Goal: Transaction & Acquisition: Purchase product/service

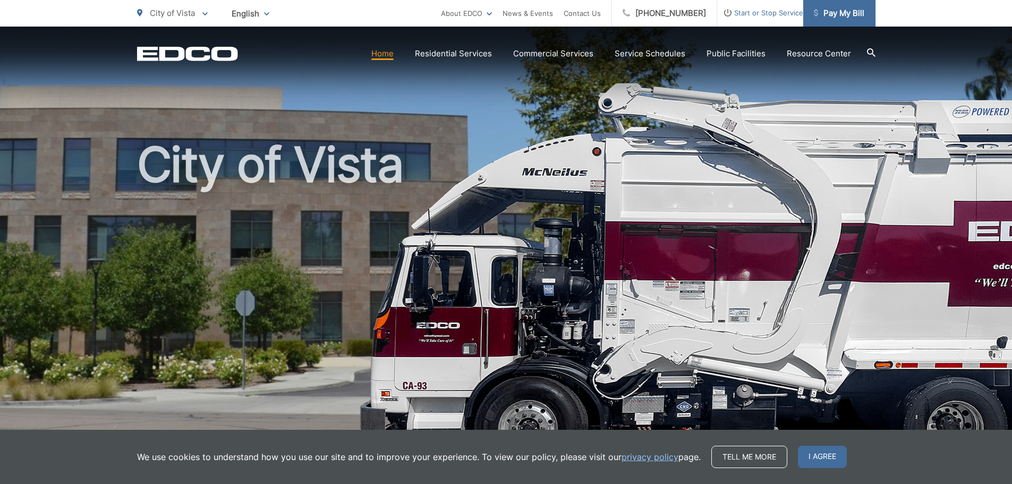
click at [842, 17] on span "Pay My Bill" at bounding box center [839, 13] width 50 height 13
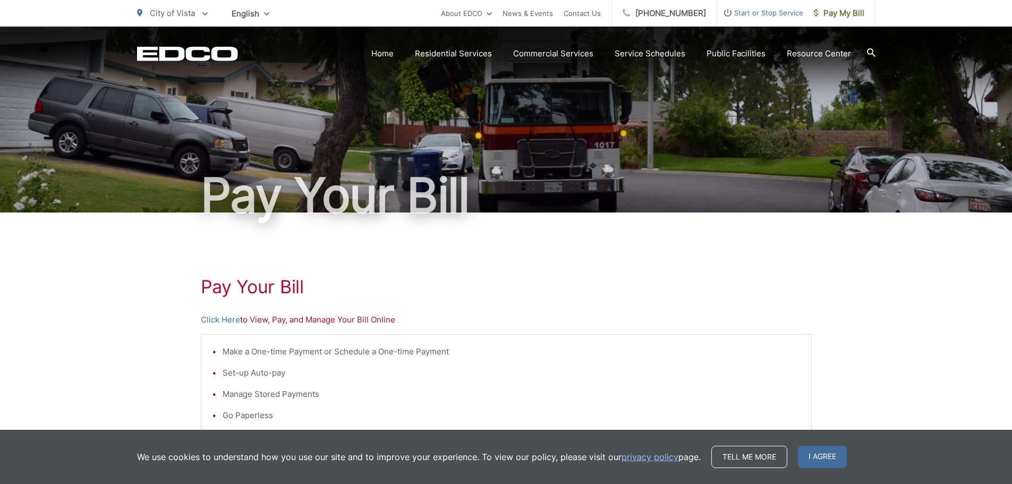
scroll to position [213, 0]
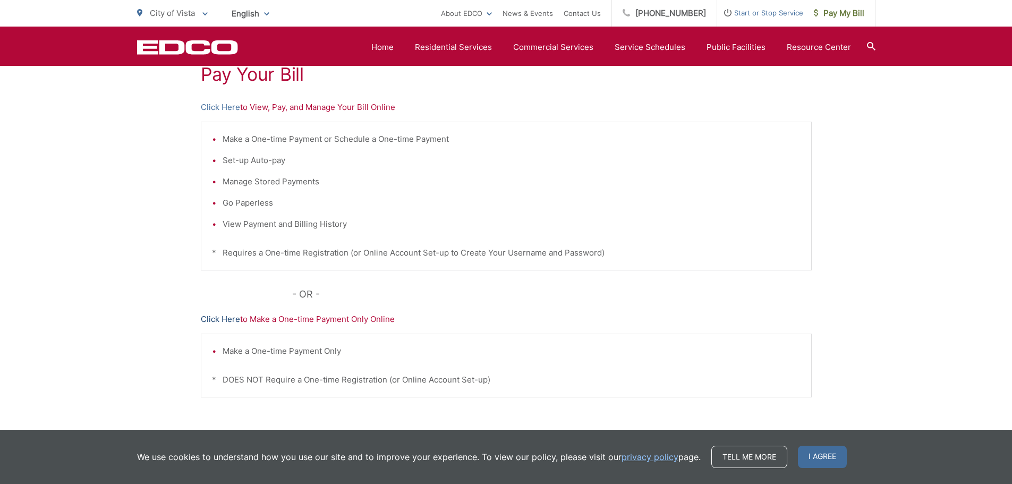
click at [227, 314] on link "Click Here" at bounding box center [220, 319] width 39 height 13
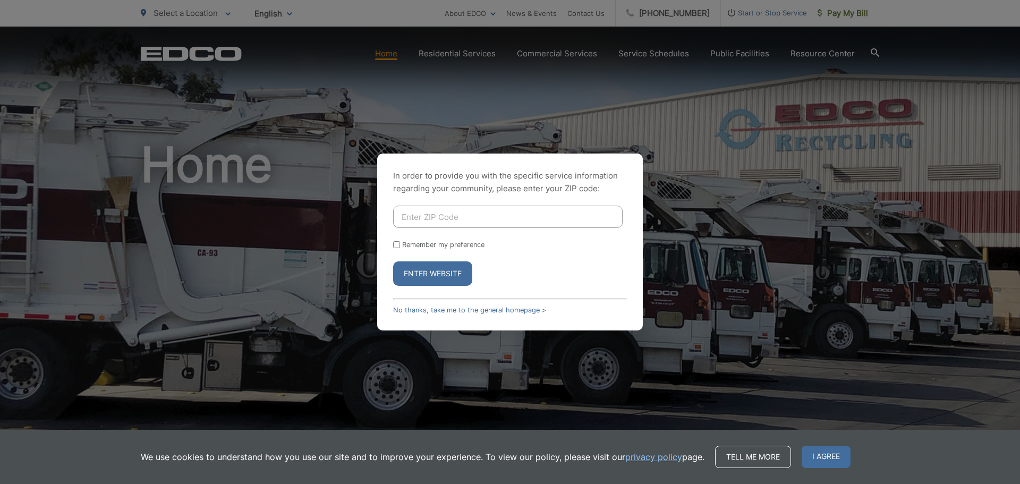
click at [496, 217] on input "Enter ZIP Code" at bounding box center [508, 217] width 230 height 22
type input "92083"
click at [455, 268] on button "Enter Website" at bounding box center [432, 273] width 79 height 24
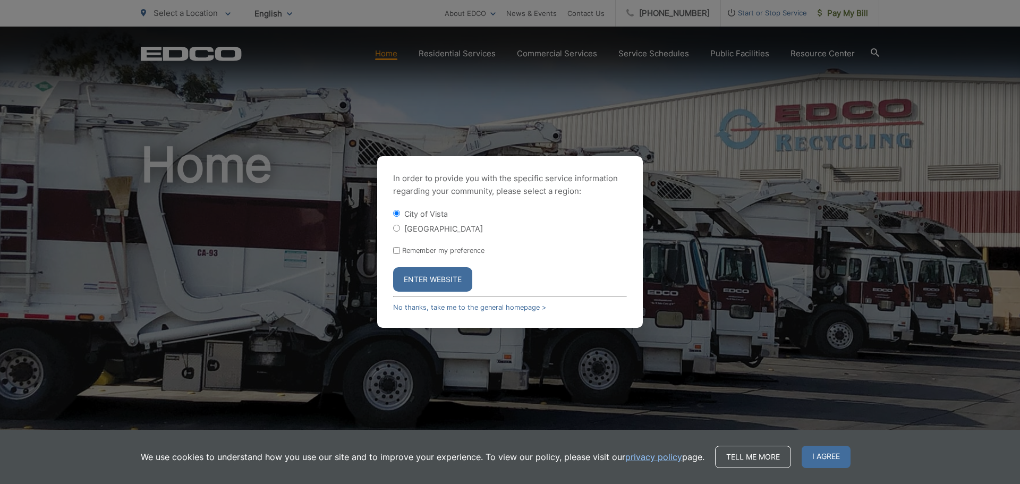
click at [423, 279] on button "Enter Website" at bounding box center [432, 279] width 79 height 24
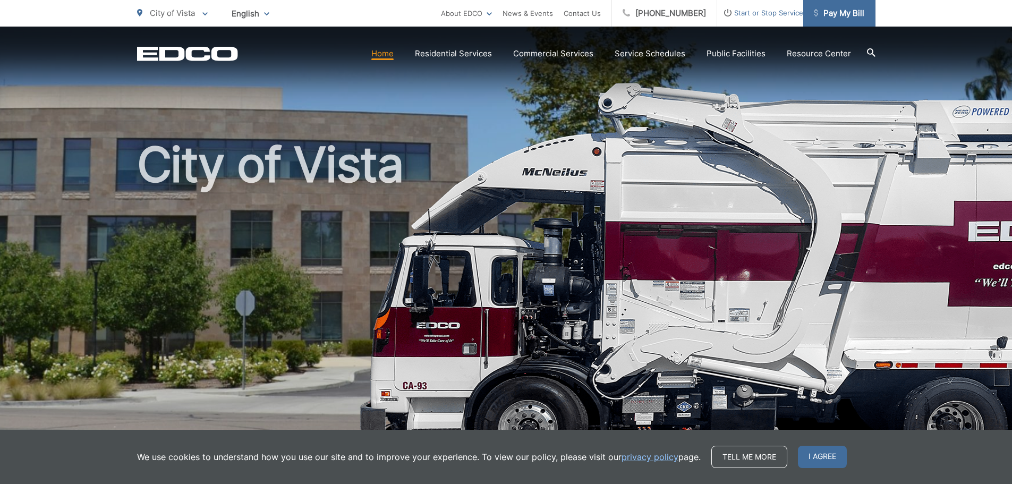
click at [858, 9] on span "Pay My Bill" at bounding box center [839, 13] width 50 height 13
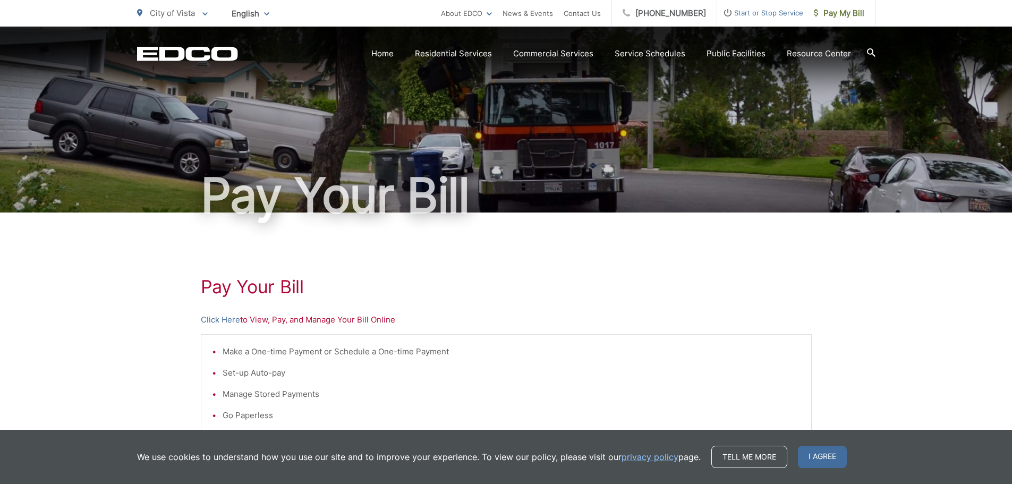
click at [222, 327] on div "Pay Your [PERSON_NAME] Here to View, Pay, and Manage Your Bill Online Make a On…" at bounding box center [506, 451] width 611 height 477
click at [226, 321] on link "Click Here" at bounding box center [220, 319] width 39 height 13
